Goal: Task Accomplishment & Management: Use online tool/utility

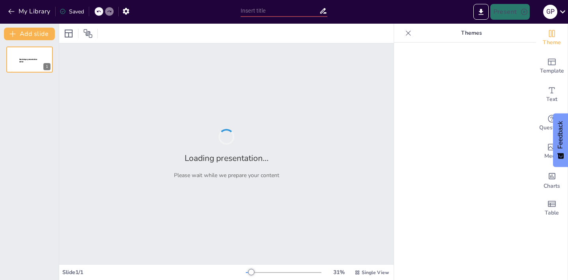
type input "Efectos de la Contaminación en los Ecosistemas"
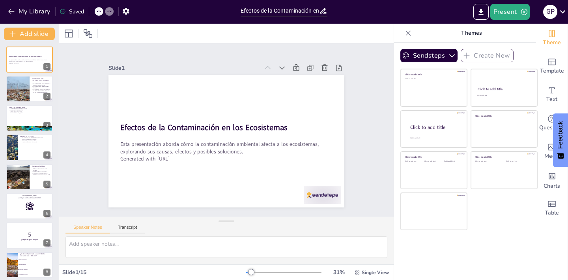
checkbox input "true"
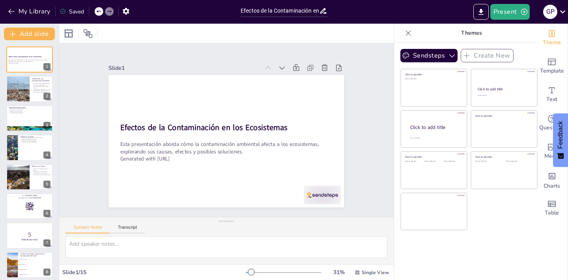
checkbox input "true"
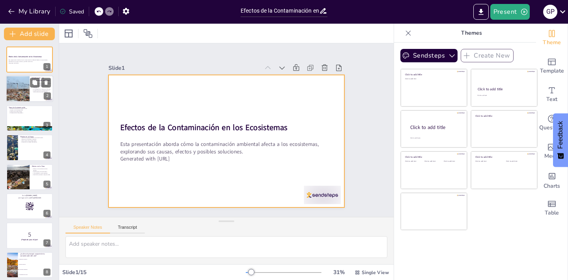
checkbox input "true"
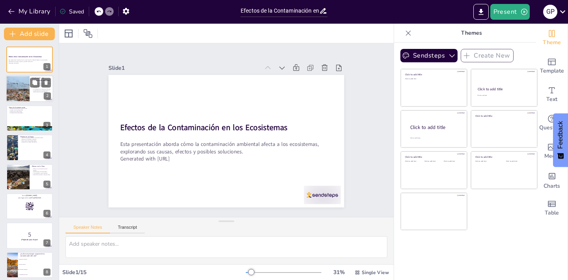
click at [18, 90] on div at bounding box center [18, 89] width 40 height 27
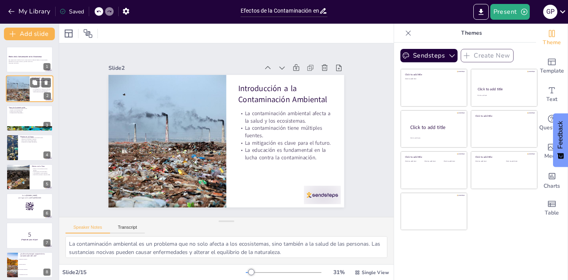
type textarea "La contaminación ambiental es un problema que no solo afecta a los ecosistemas,…"
checkbox input "true"
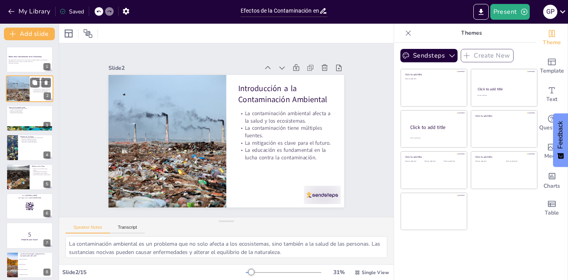
checkbox input "true"
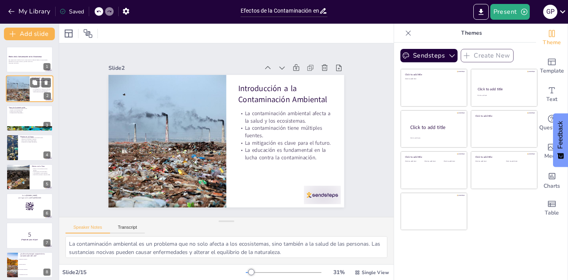
checkbox input "true"
click at [19, 114] on p "Consecuencias a largo plazo." at bounding box center [29, 113] width 43 height 2
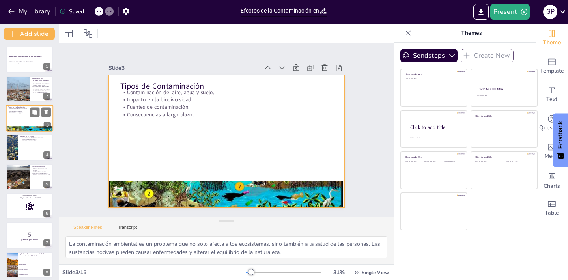
type textarea "Es importante conocer los diferentes tipos de contaminación, ya que cada uno ti…"
checkbox input "true"
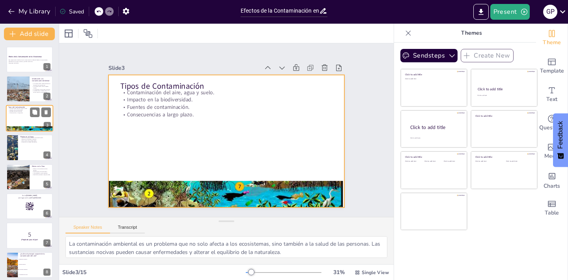
checkbox input "true"
click at [19, 119] on div at bounding box center [29, 118] width 47 height 27
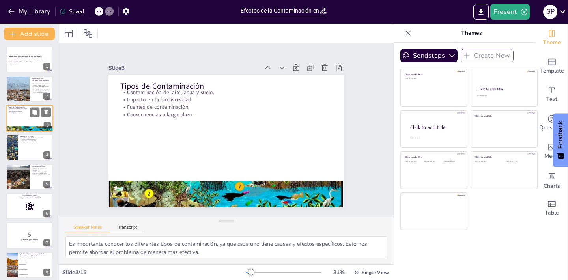
checkbox input "true"
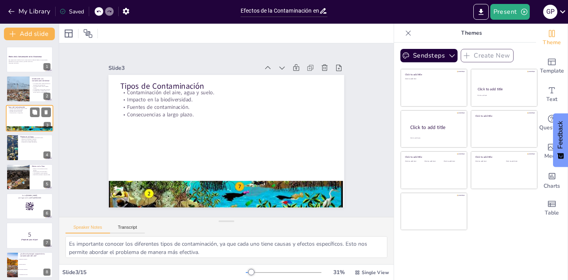
checkbox input "true"
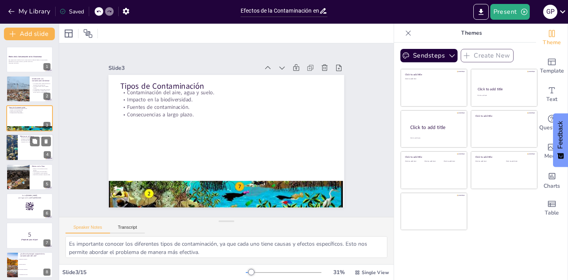
click at [25, 147] on div at bounding box center [29, 147] width 47 height 27
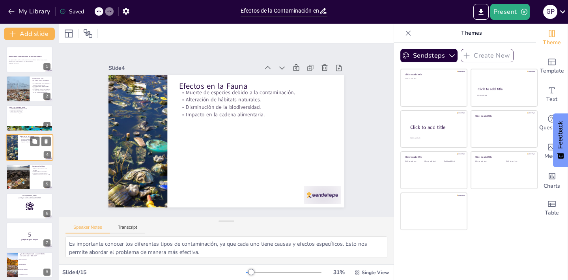
type textarea "La muerte de especies es una de las consecuencias más trágicas de la contaminac…"
checkbox input "true"
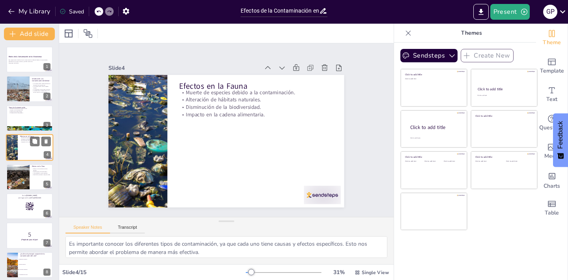
checkbox input "true"
click at [25, 147] on div at bounding box center [29, 147] width 47 height 27
checkbox input "true"
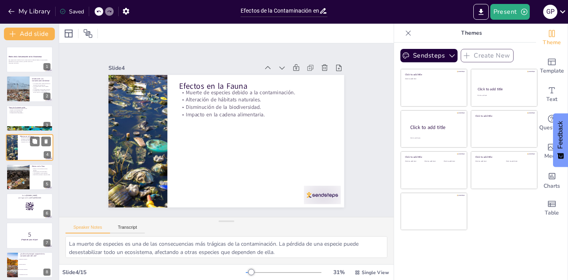
checkbox input "true"
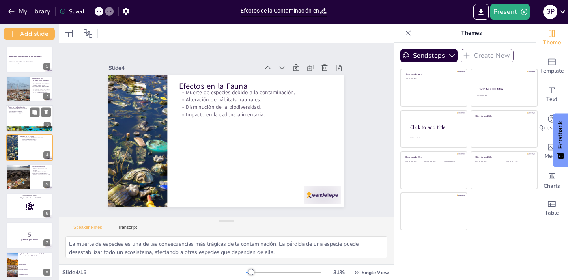
checkbox input "true"
click at [24, 119] on div at bounding box center [29, 118] width 47 height 27
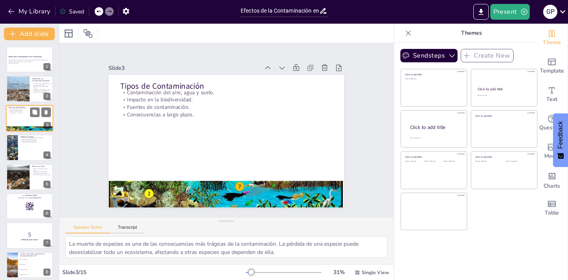
type textarea "Es importante conocer los diferentes tipos de contaminación, ya que cada uno ti…"
checkbox input "true"
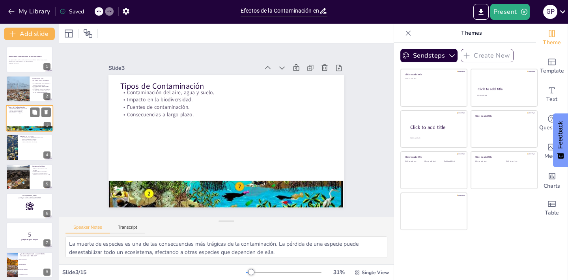
checkbox input "true"
click at [24, 115] on div at bounding box center [29, 118] width 47 height 27
checkbox input "true"
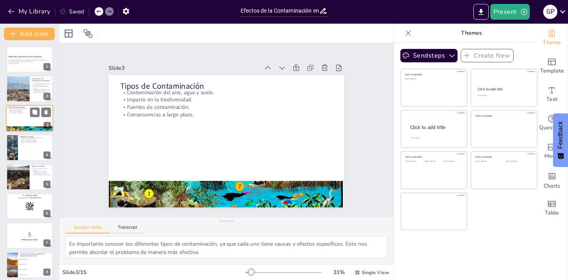
checkbox input "true"
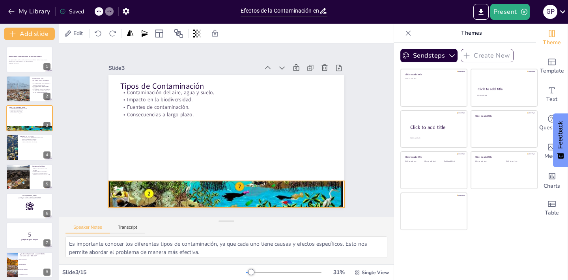
click at [143, 191] on div at bounding box center [213, 193] width 266 height 218
checkbox input "true"
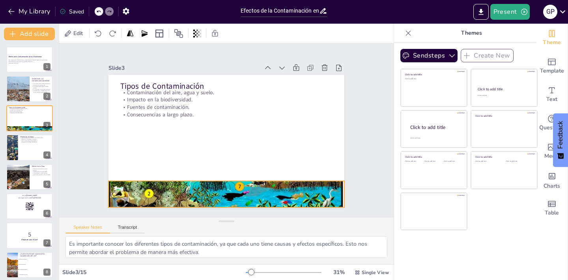
checkbox input "true"
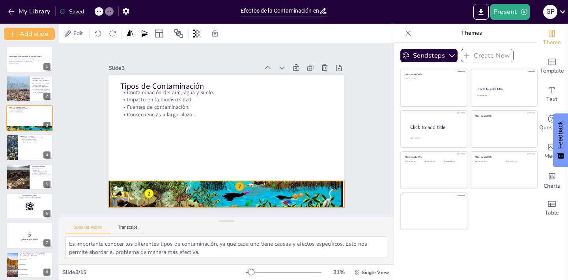
checkbox input "true"
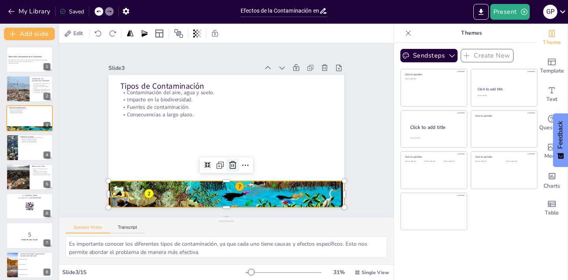
checkbox input "true"
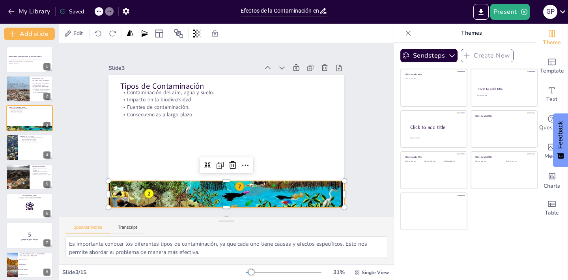
checkbox input "true"
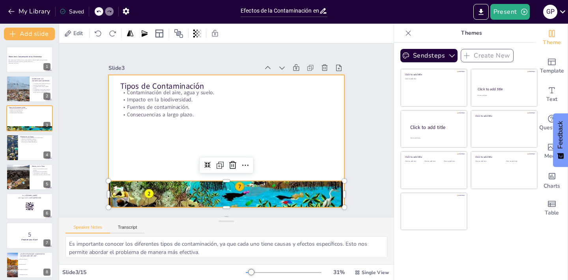
checkbox input "true"
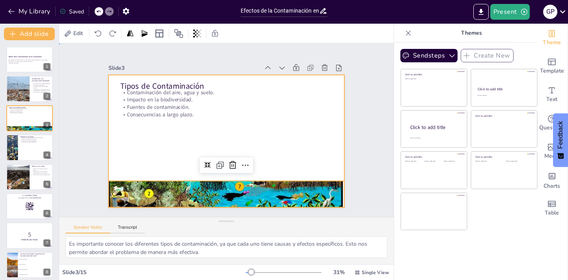
click at [231, 132] on div at bounding box center [225, 141] width 248 height 156
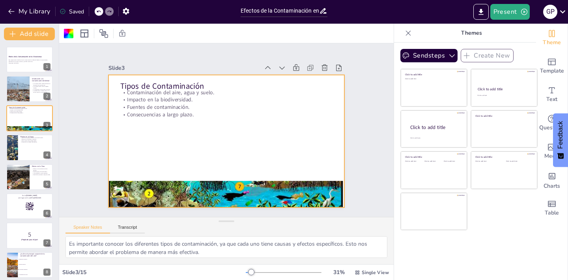
checkbox input "true"
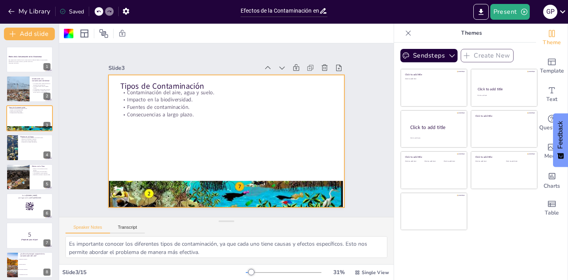
checkbox input "true"
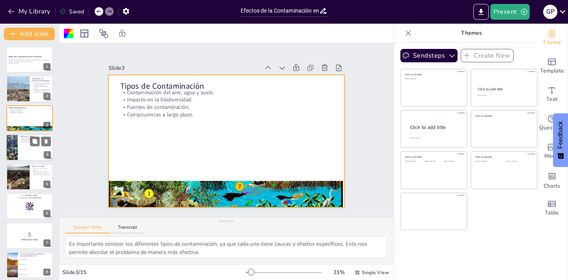
click at [16, 145] on div at bounding box center [12, 147] width 40 height 27
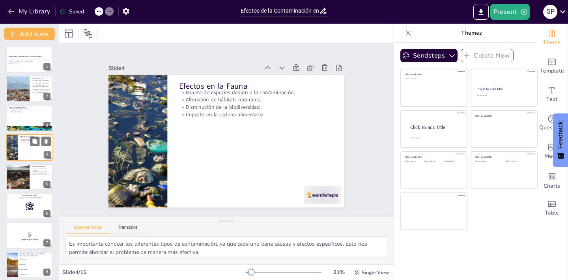
type textarea "La muerte de especies es una de las consecuencias más trágicas de la contaminac…"
checkbox input "true"
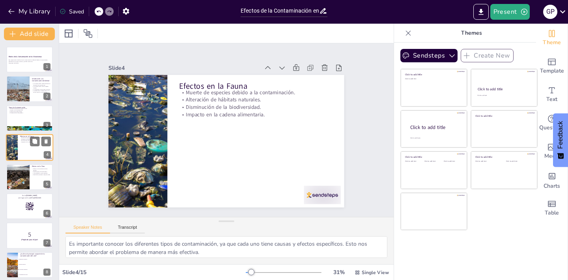
checkbox input "true"
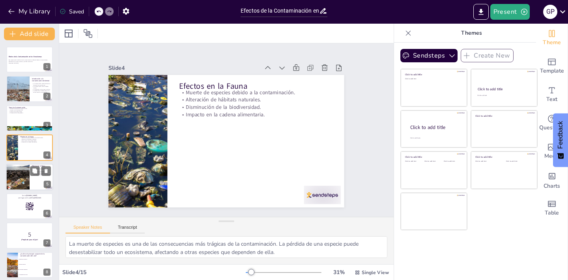
checkbox input "true"
click at [21, 189] on div at bounding box center [18, 177] width 40 height 27
type textarea "Los daños en el crecimiento de las plantas son preocupantes, ya que afectan no …"
checkbox input "true"
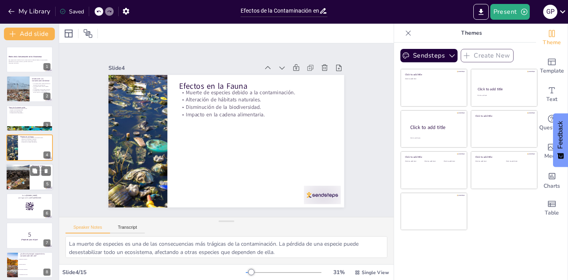
checkbox input "true"
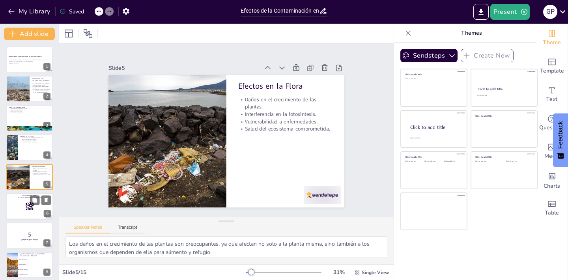
click at [28, 202] on div at bounding box center [29, 206] width 47 height 27
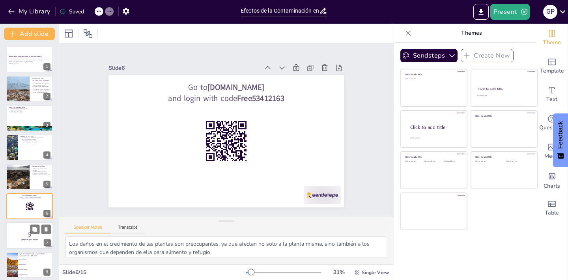
checkbox input "true"
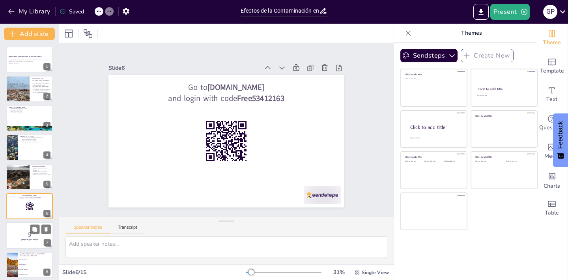
click at [27, 223] on div at bounding box center [29, 236] width 47 height 27
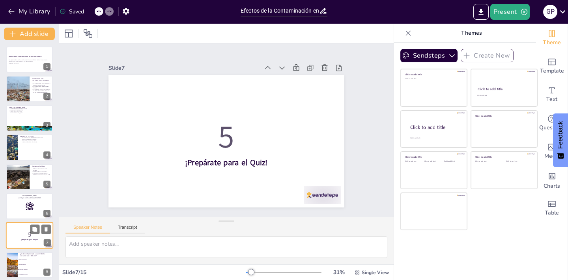
checkbox input "true"
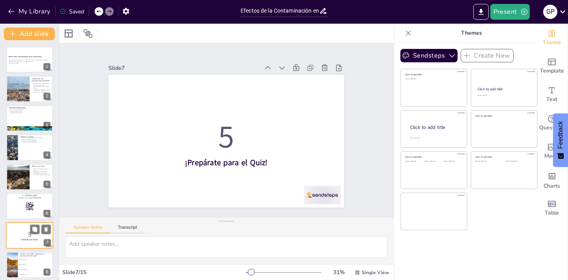
checkbox input "true"
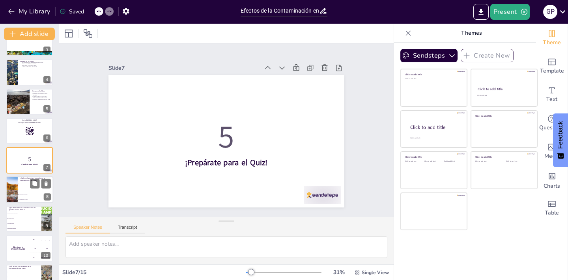
checkbox input "true"
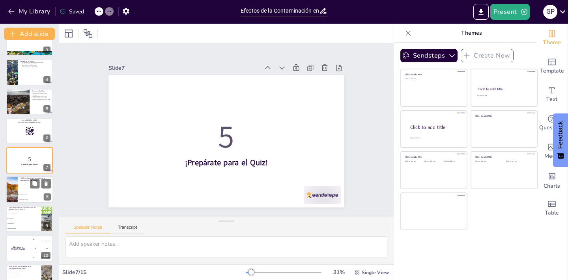
checkbox input "true"
click at [27, 198] on li "Contaminación del agua" at bounding box center [36, 199] width 36 height 5
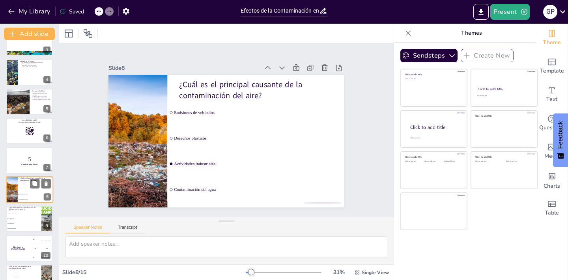
type textarea "La respuesta correcta es "Actividades industriales". Este tema se relaciona con…"
checkbox input "true"
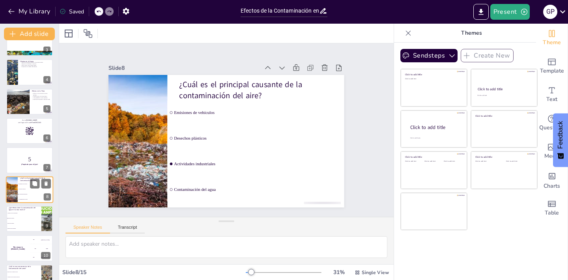
checkbox input "true"
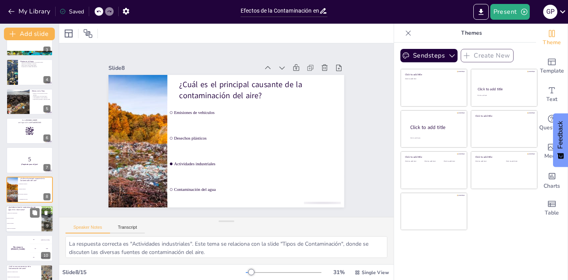
scroll to position [105, 0]
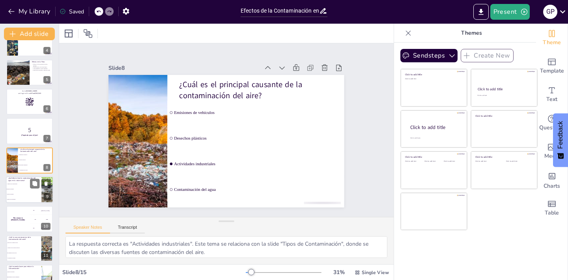
checkbox input "true"
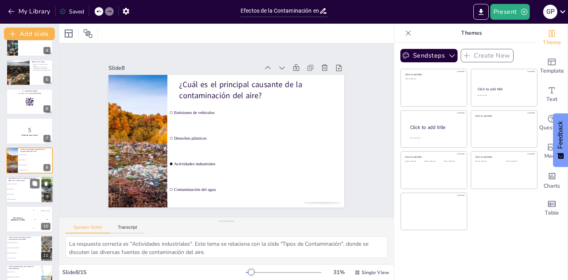
checkbox input "true"
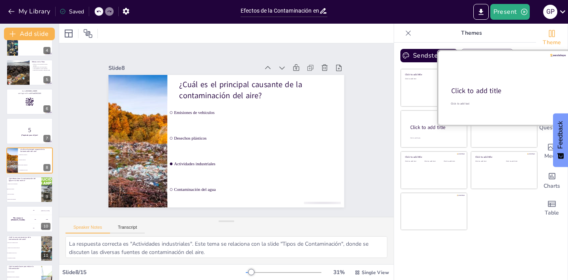
checkbox input "true"
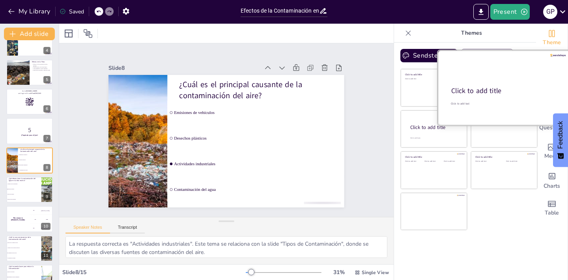
checkbox input "true"
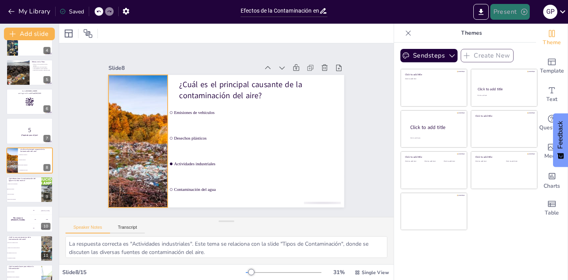
click at [512, 15] on button "Present" at bounding box center [510, 12] width 39 height 16
checkbox input "true"
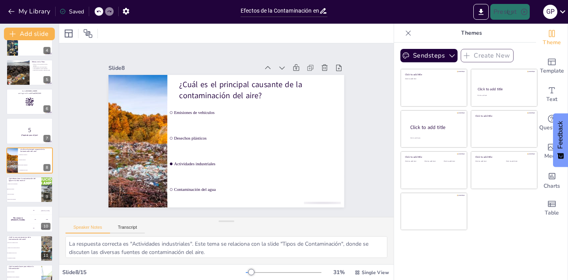
checkbox input "true"
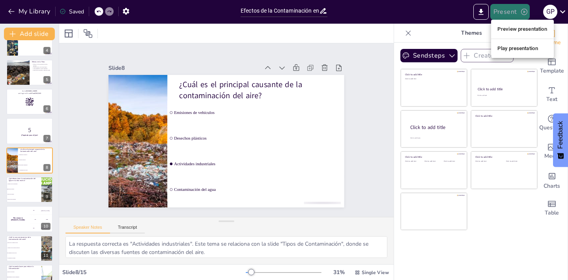
click at [509, 29] on li "Preview presentation" at bounding box center [522, 29] width 63 height 13
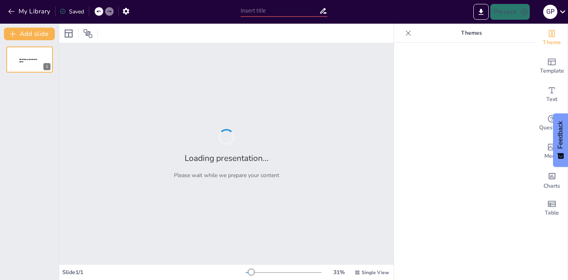
type input "Efectos de la Contaminación en los Ecosistemas"
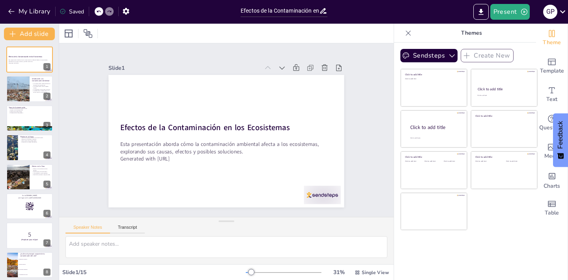
checkbox input "true"
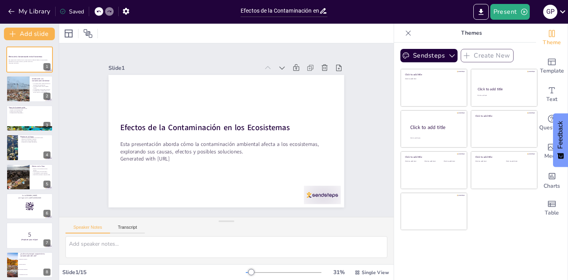
checkbox input "true"
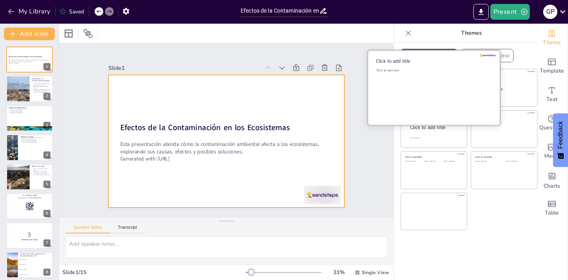
checkbox input "true"
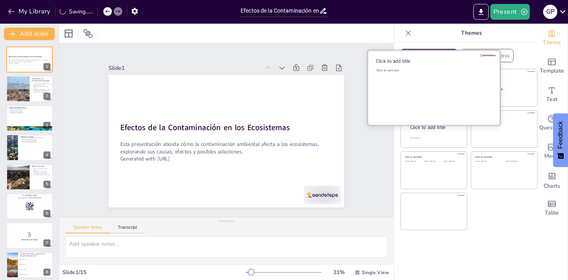
click at [443, 58] on div "Click to add title" at bounding box center [432, 61] width 113 height 8
checkbox input "true"
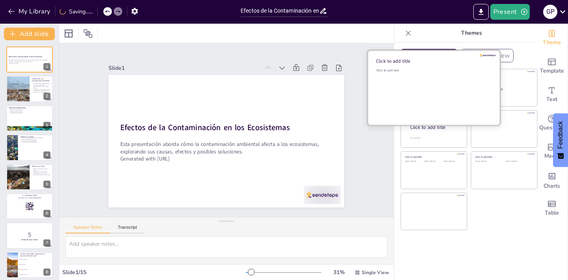
checkbox input "true"
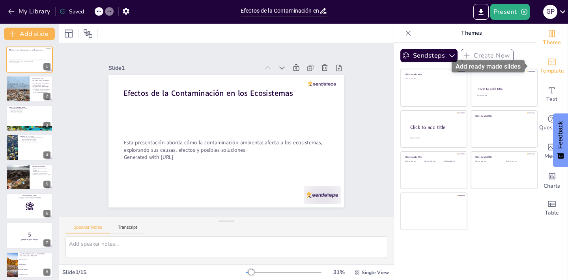
click at [544, 67] on span "Template" at bounding box center [552, 71] width 24 height 9
checkbox input "true"
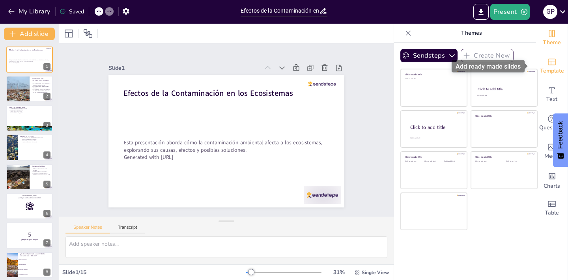
checkbox input "true"
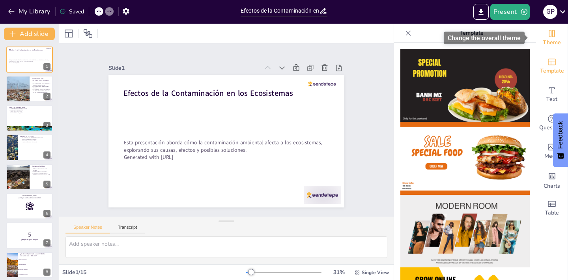
click at [543, 39] on span "Theme" at bounding box center [552, 42] width 18 height 9
checkbox input "true"
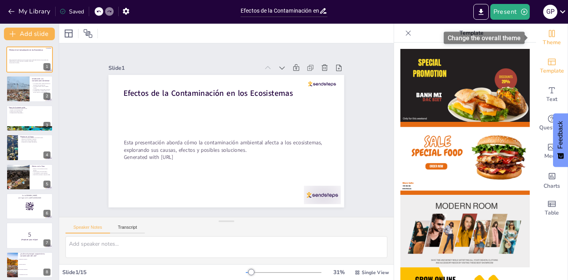
checkbox input "true"
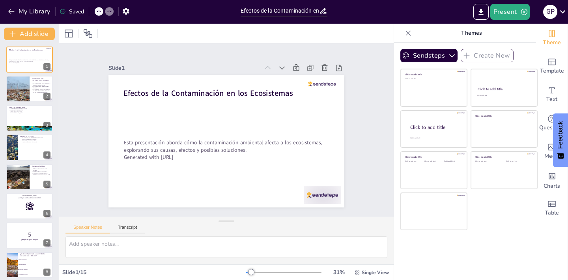
checkbox input "true"
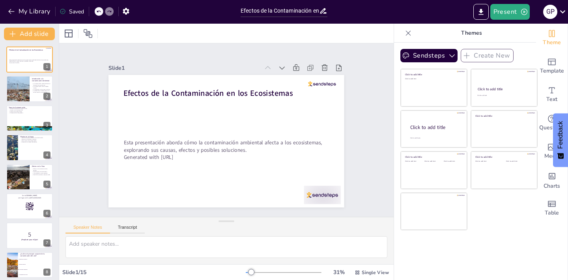
checkbox input "true"
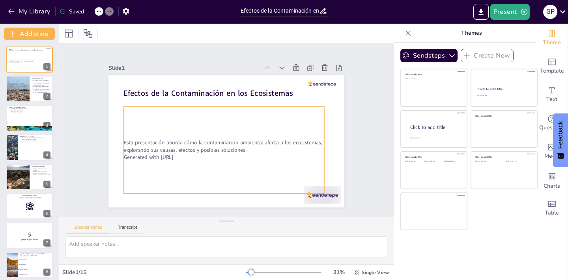
checkbox input "true"
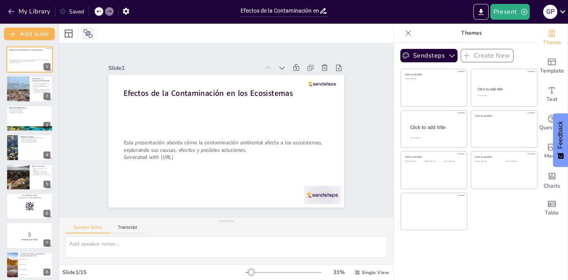
checkbox input "true"
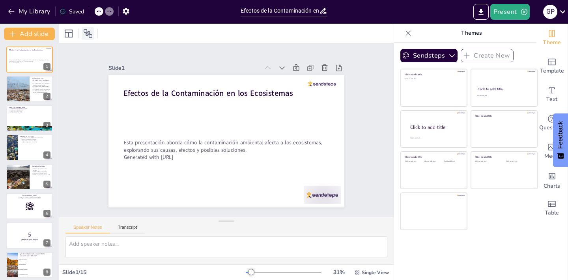
checkbox input "true"
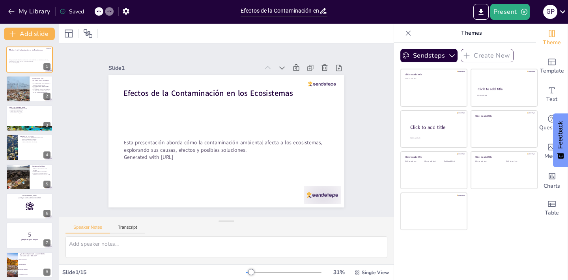
scroll to position [210, 0]
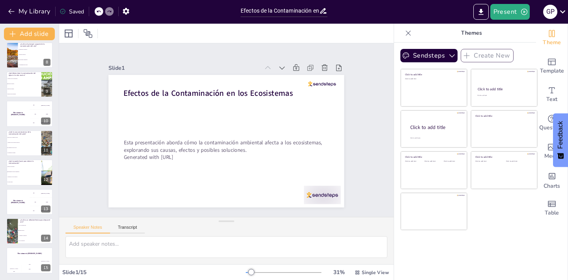
checkbox input "true"
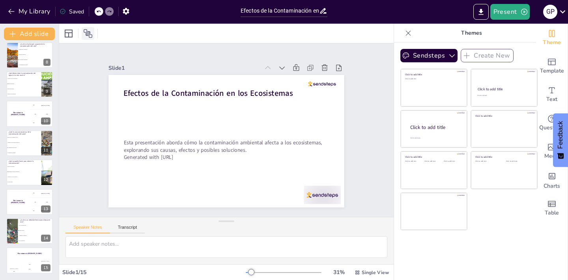
checkbox input "true"
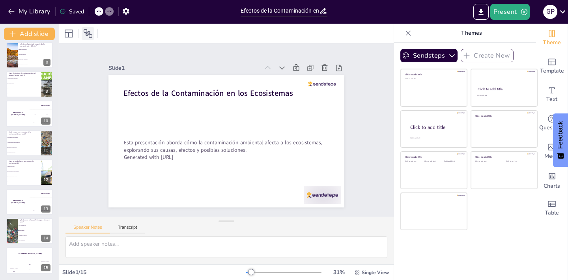
scroll to position [0, 0]
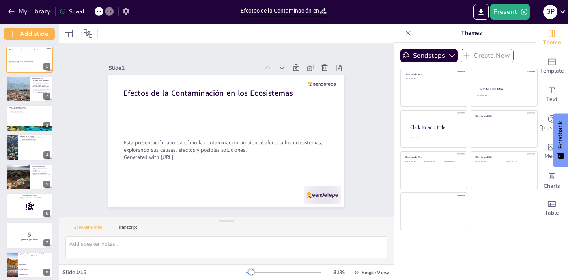
click at [127, 11] on icon "button" at bounding box center [126, 11] width 8 height 8
checkbox input "true"
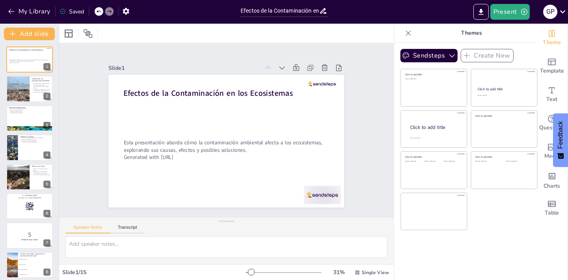
checkbox input "true"
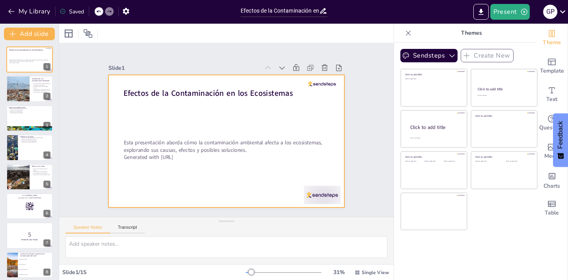
checkbox input "true"
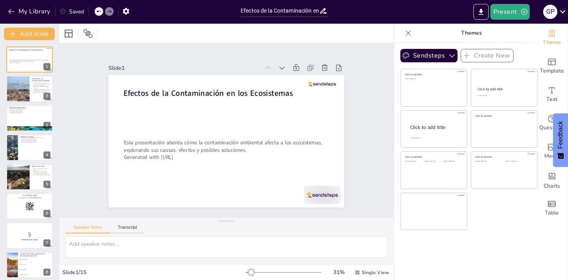
checkbox input "true"
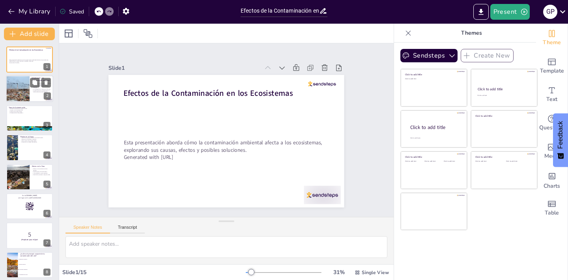
checkbox input "true"
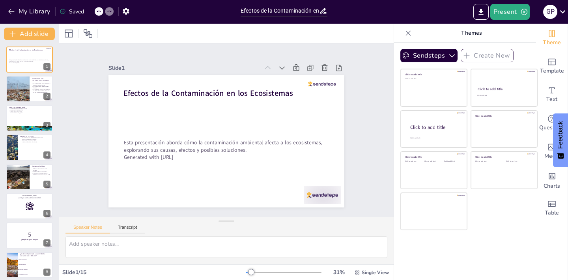
checkbox input "true"
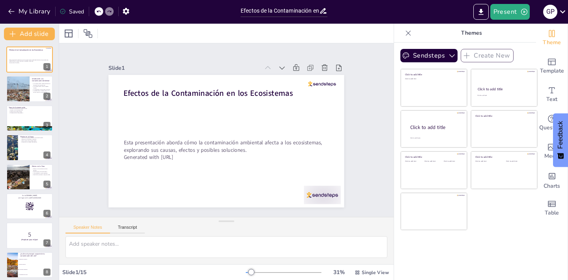
checkbox input "true"
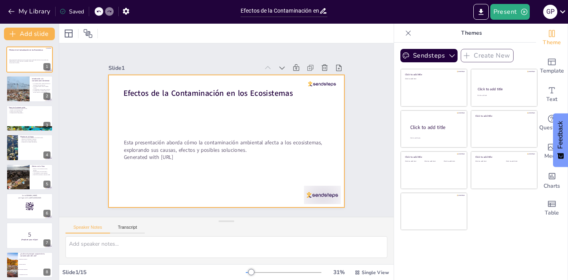
checkbox input "true"
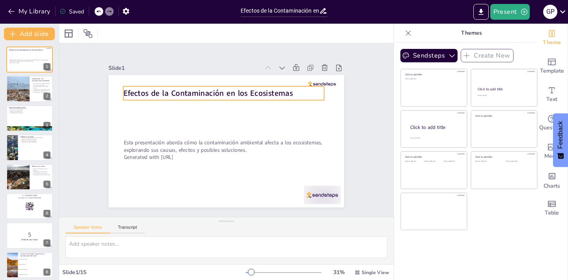
checkbox input "true"
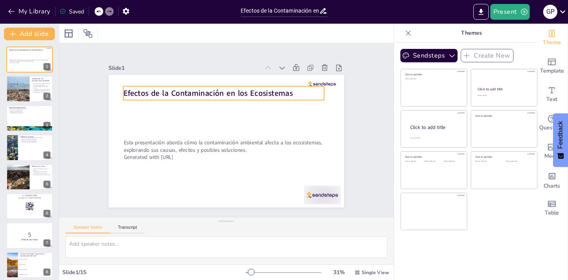
checkbox input "true"
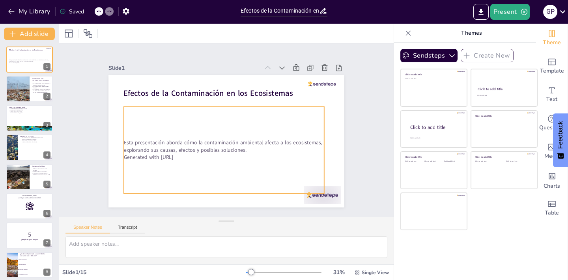
checkbox input "true"
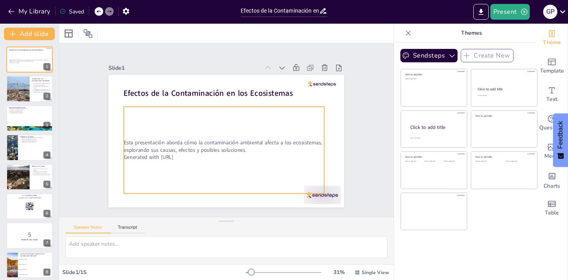
checkbox input "true"
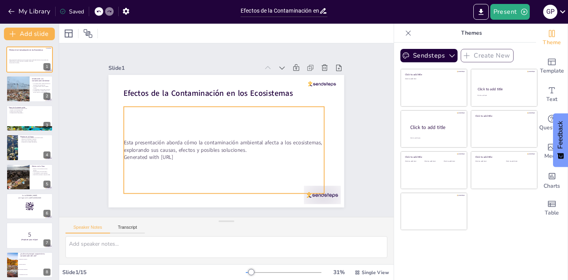
checkbox input "true"
